Goal: Entertainment & Leisure: Consume media (video, audio)

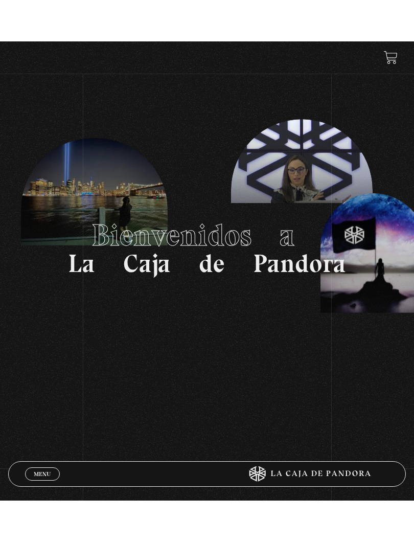
scroll to position [45, 0]
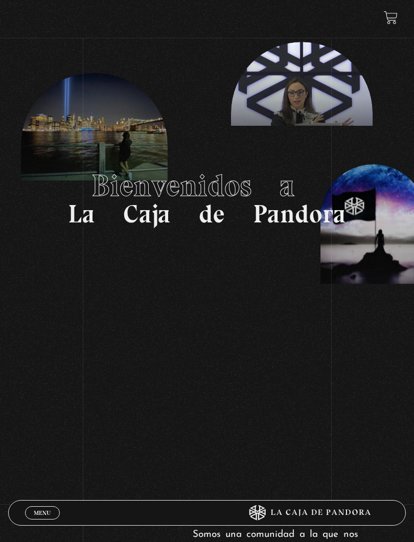
click at [49, 458] on link "Menu Cerrar" at bounding box center [42, 512] width 35 height 13
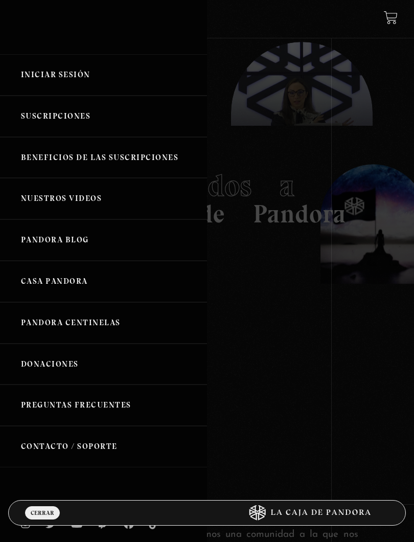
click at [36, 70] on link "Iniciar Sesión" at bounding box center [103, 74] width 207 height 41
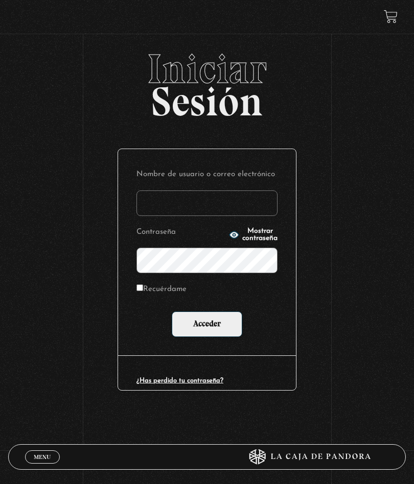
type input "vvasquezf"
click at [217, 319] on input "Acceder" at bounding box center [207, 325] width 71 height 26
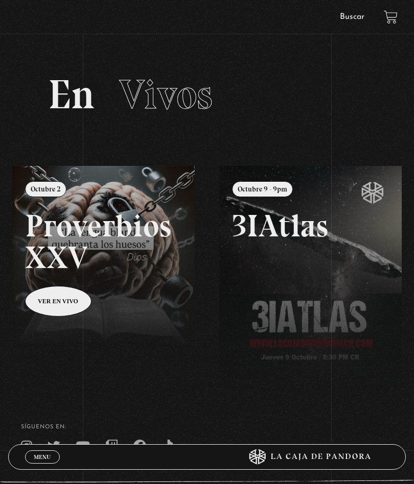
click at [37, 452] on link "Menu Cerrar" at bounding box center [42, 457] width 35 height 13
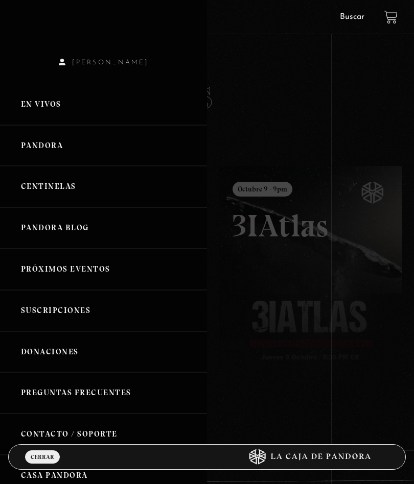
click at [34, 154] on link "Pandora" at bounding box center [103, 145] width 207 height 41
click at [39, 154] on link "Pandora" at bounding box center [103, 145] width 207 height 41
click at [39, 140] on link "Pandora" at bounding box center [103, 145] width 207 height 41
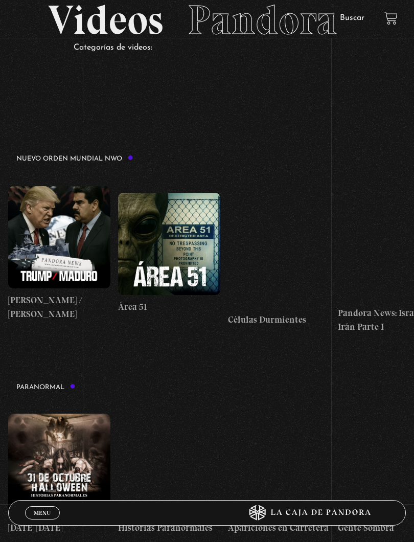
scroll to position [82, 0]
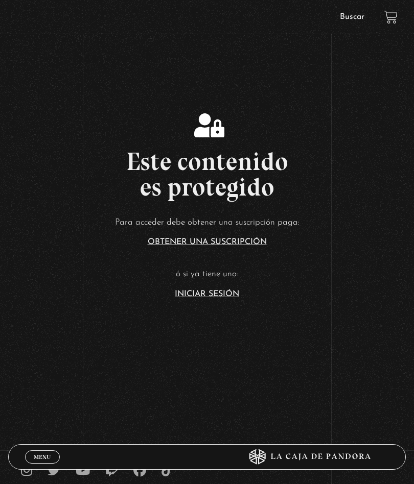
click at [42, 460] on span "Menu" at bounding box center [42, 457] width 17 height 6
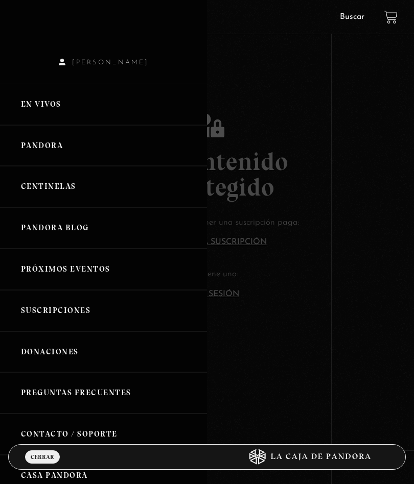
click at [81, 144] on link "Pandora" at bounding box center [103, 145] width 207 height 41
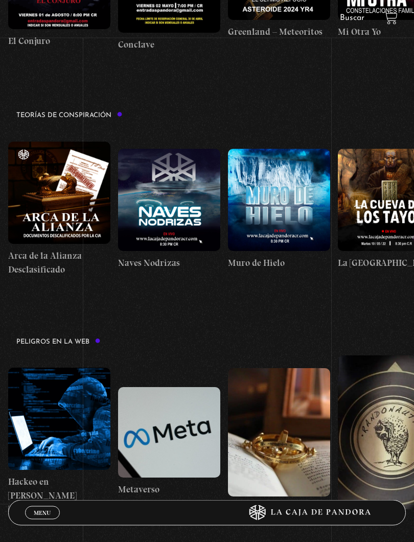
scroll to position [1247, 0]
click at [184, 181] on figure at bounding box center [169, 200] width 102 height 102
